Goal: Task Accomplishment & Management: Manage account settings

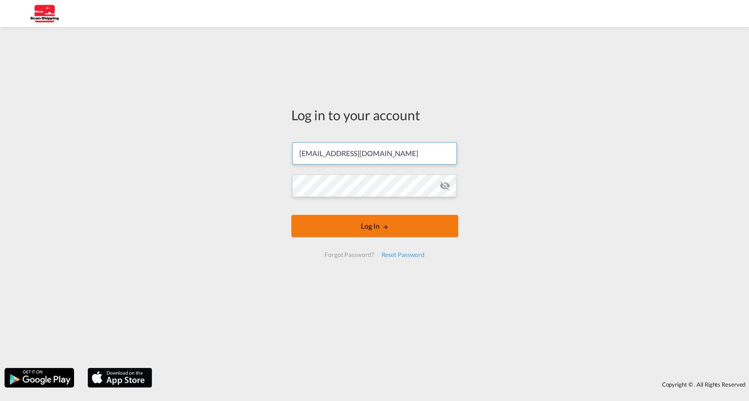
click at [339, 227] on form "[EMAIL_ADDRESS][DOMAIN_NAME] Email field is required Password field is required…" at bounding box center [374, 199] width 167 height 133
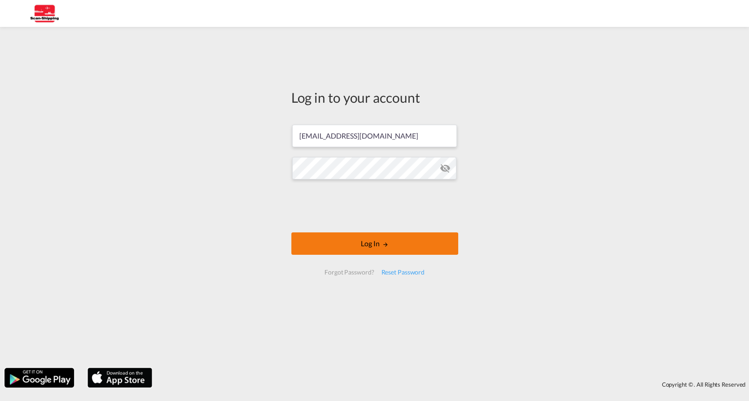
click at [383, 236] on button "Log In" at bounding box center [374, 244] width 167 height 22
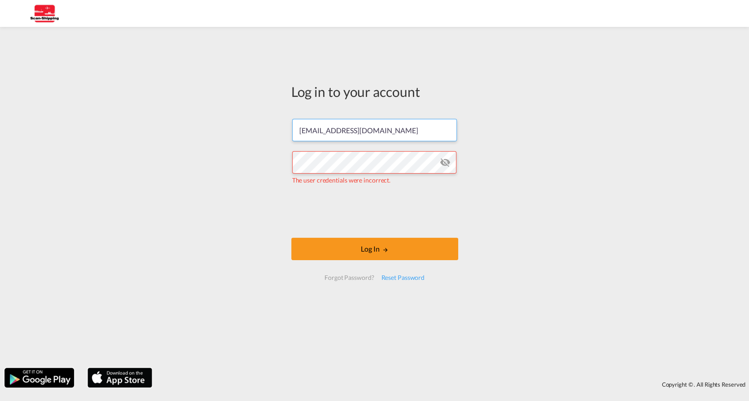
click at [355, 131] on input "[EMAIL_ADDRESS][DOMAIN_NAME]" at bounding box center [374, 130] width 165 height 22
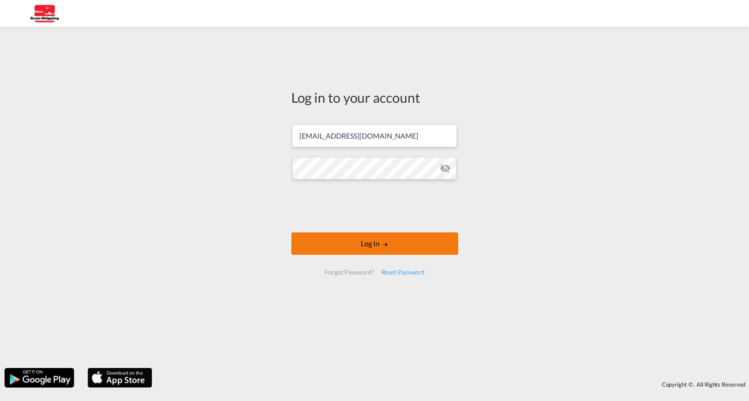
click at [396, 250] on button "Log In" at bounding box center [374, 244] width 167 height 22
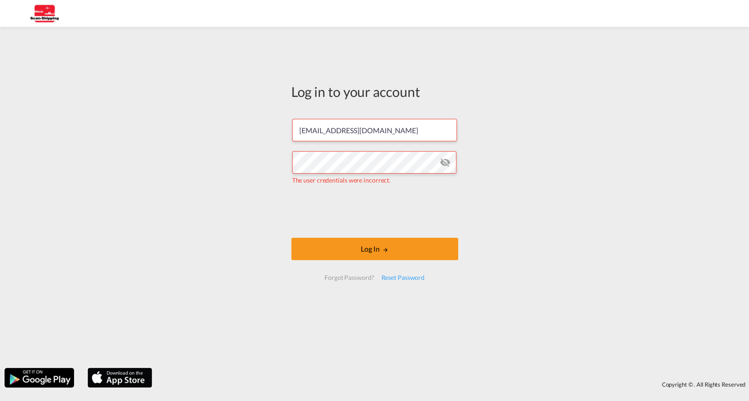
click at [507, 199] on div "Log in to your account [EMAIL_ADDRESS][DOMAIN_NAME] The user credentials were i…" at bounding box center [374, 197] width 749 height 332
click at [342, 127] on input "[EMAIL_ADDRESS][DOMAIN_NAME]" at bounding box center [374, 130] width 165 height 22
type input "[EMAIL_ADDRESS][DOMAIN_NAME]"
